Goal: Task Accomplishment & Management: Use online tool/utility

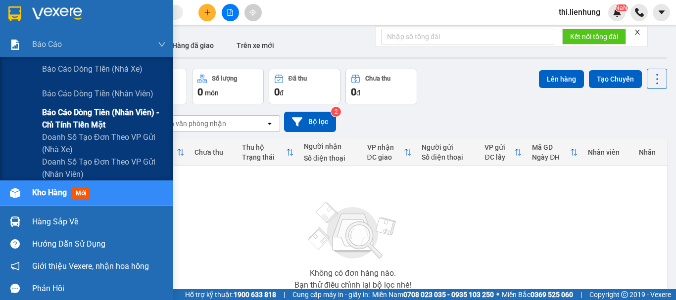
click at [96, 120] on span "Báo cáo dòng tiền (nhân viên) - chỉ tính tiền mặt" at bounding box center [104, 118] width 124 height 25
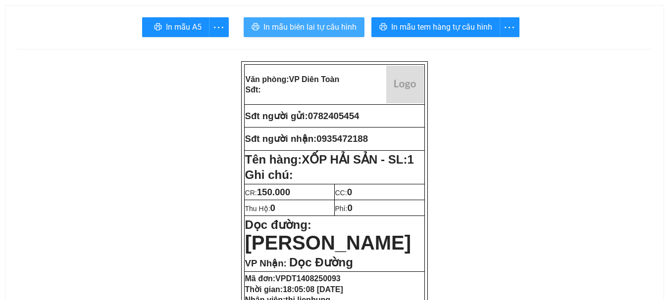
click at [311, 28] on span "In mẫu biên lai tự cấu hình" at bounding box center [309, 27] width 93 height 12
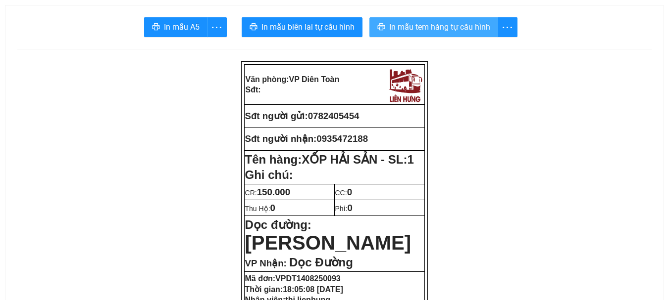
click at [377, 25] on icon "printer" at bounding box center [381, 27] width 8 height 8
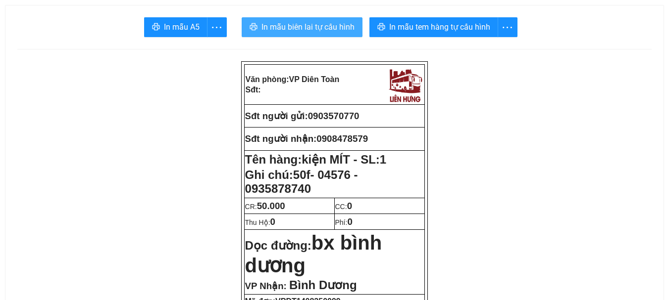
click at [336, 29] on span "In mẫu biên lai tự cấu hình" at bounding box center [307, 27] width 93 height 12
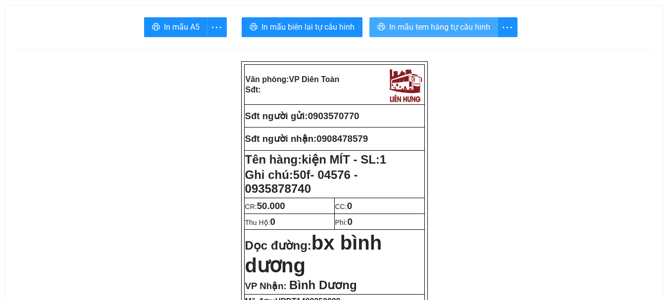
click at [452, 26] on span "In mẫu tem hàng tự cấu hình" at bounding box center [439, 27] width 101 height 12
